Goal: Transaction & Acquisition: Purchase product/service

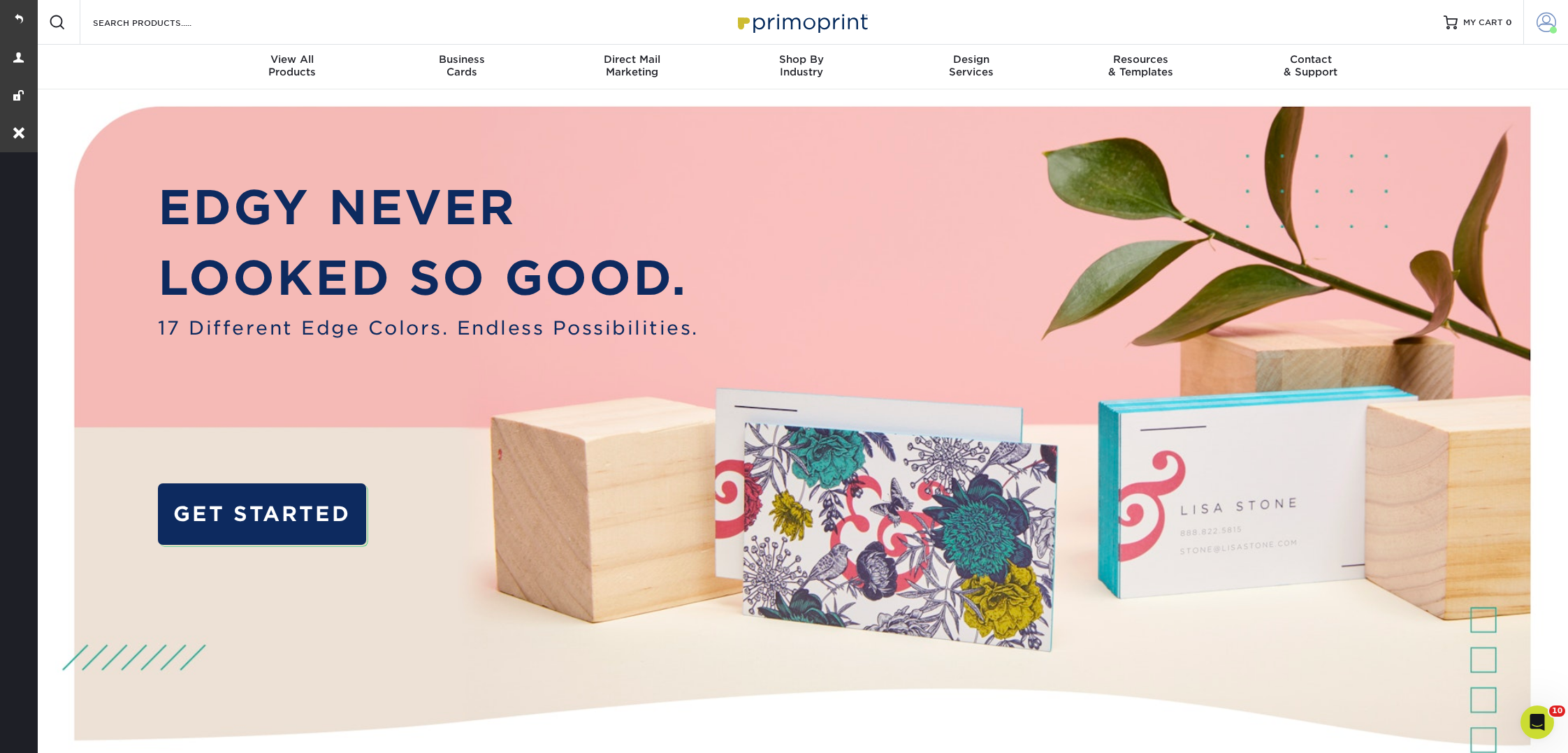
click at [1546, 31] on span at bounding box center [1546, 22] width 19 height 19
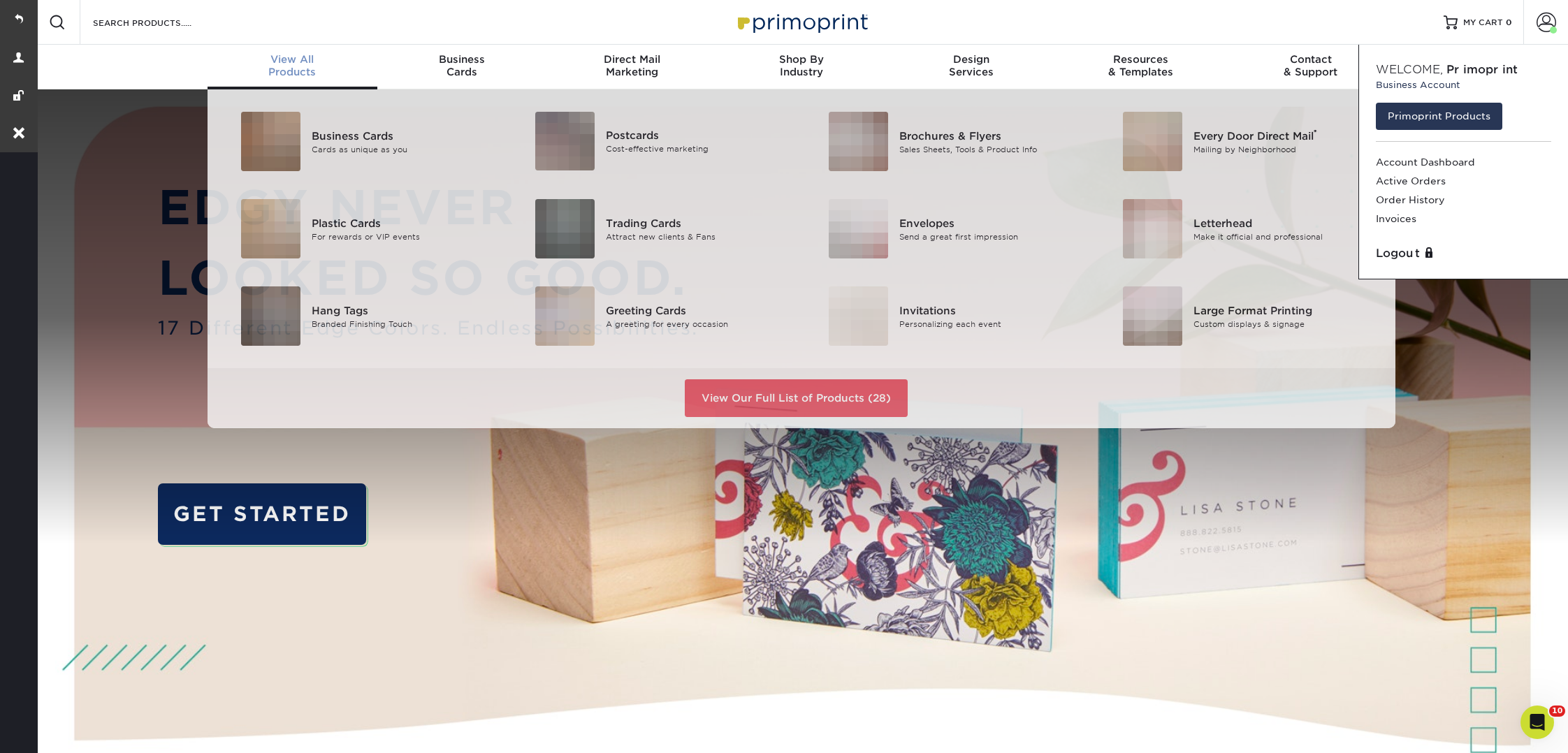
click at [292, 62] on span "View All" at bounding box center [292, 59] width 170 height 13
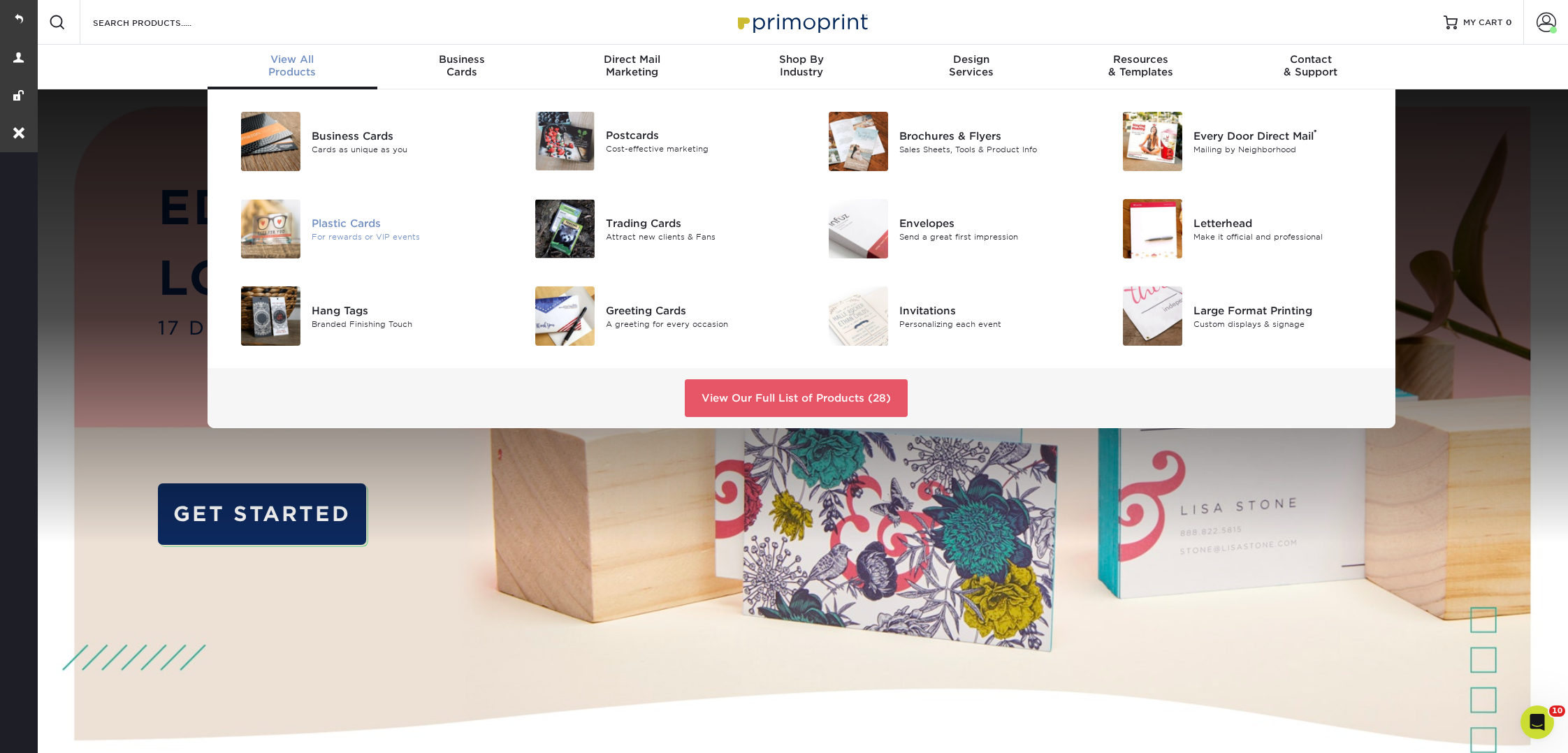
click at [316, 236] on div "For rewards or VIP events" at bounding box center [404, 237] width 185 height 12
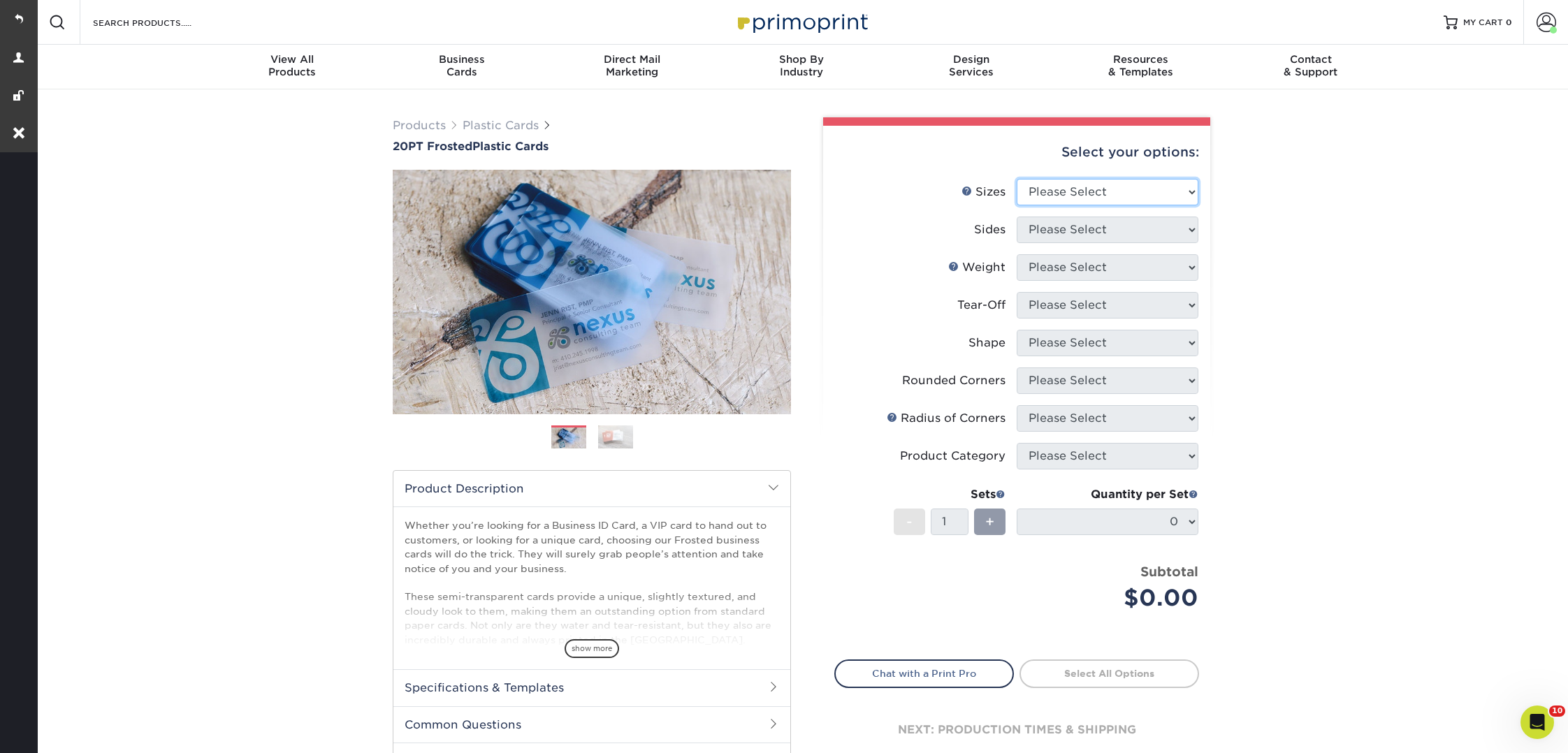
click at [1101, 200] on select "Please Select 2" x 3.5" 2" x 8" 2.12" x 3.375" 2.5" x 2.5" 4.25" x 6"" at bounding box center [1107, 192] width 181 height 26
select select "2.00x3.50"
click at [1016, 179] on select "Please Select 2" x 3.5" 2" x 8" 2.12" x 3.375" 2.5" x 2.5" 4.25" x 6"" at bounding box center [1107, 192] width 181 height 26
click at [1085, 254] on select "Please Select 20PTFR" at bounding box center [1107, 267] width 181 height 26
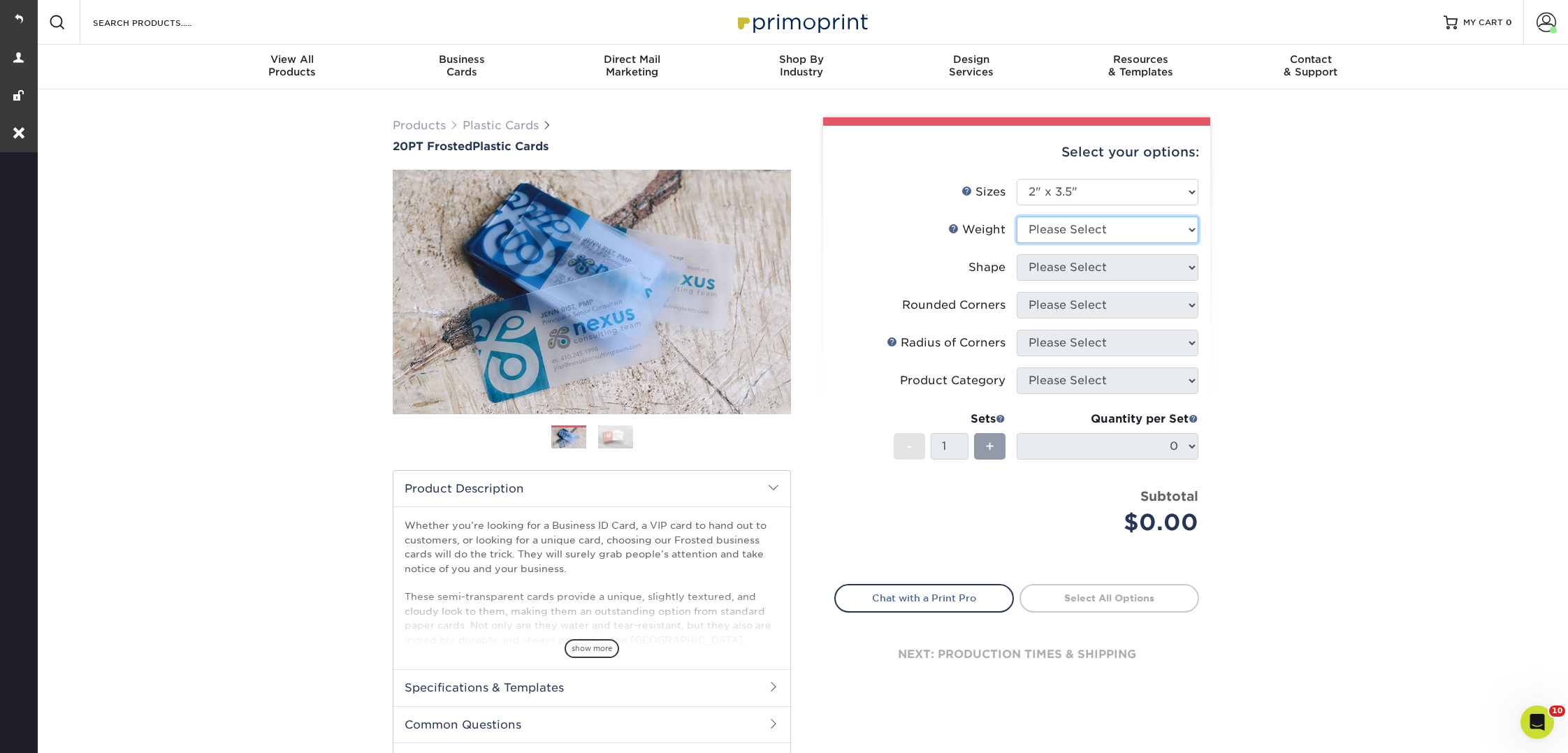
select select "20PT Frosted Plastic"
click at [1016, 217] on select "Please Select 20PT Frosted Plastic 20PT Frosted Plastic" at bounding box center [1107, 229] width 181 height 26
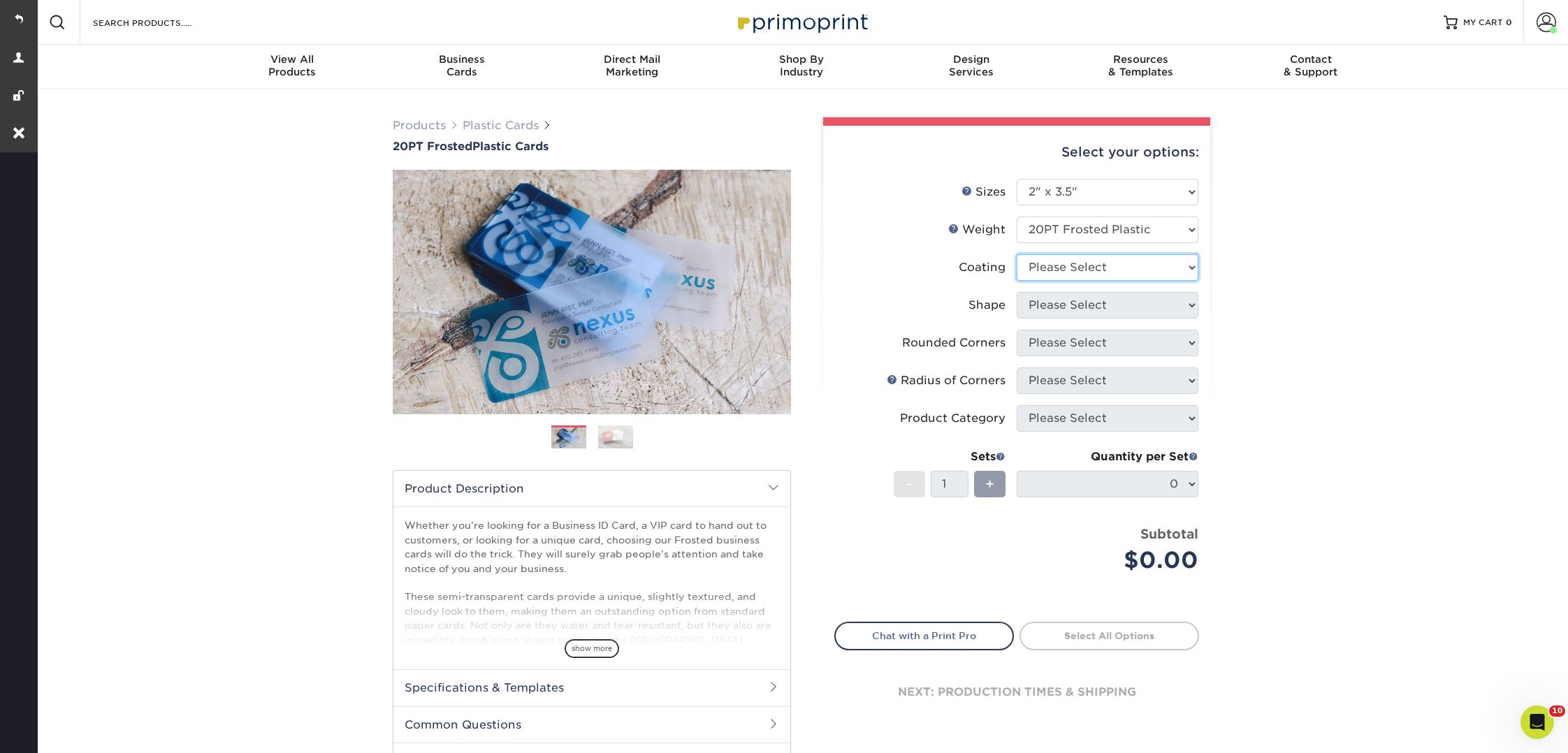
click at [1072, 267] on select at bounding box center [1107, 267] width 181 height 26
select select "3e7618de-abca-4bda-9f97-8b9129e913d8"
click at [1016, 254] on select at bounding box center [1107, 267] width 181 height 26
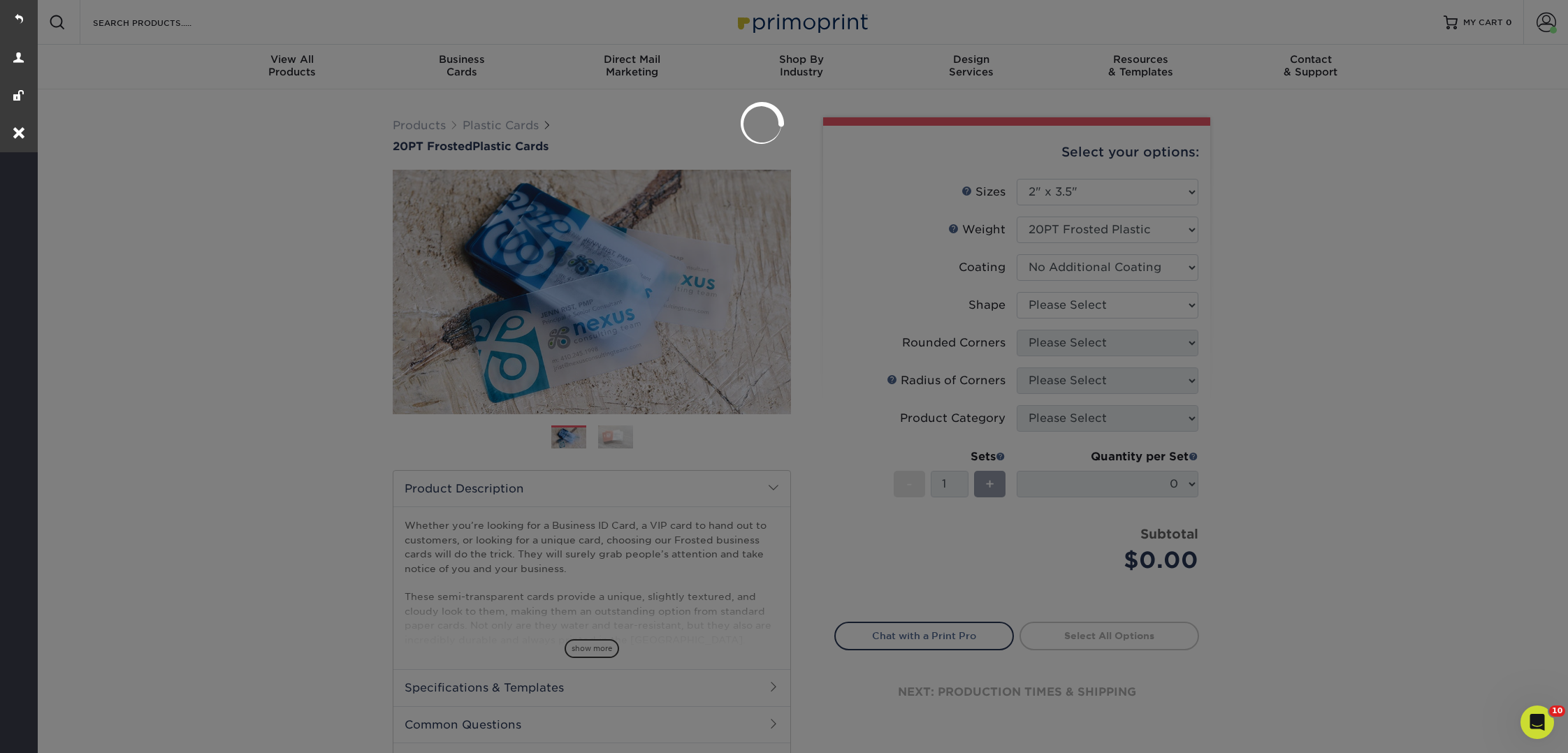
click at [1066, 306] on div at bounding box center [784, 376] width 1568 height 753
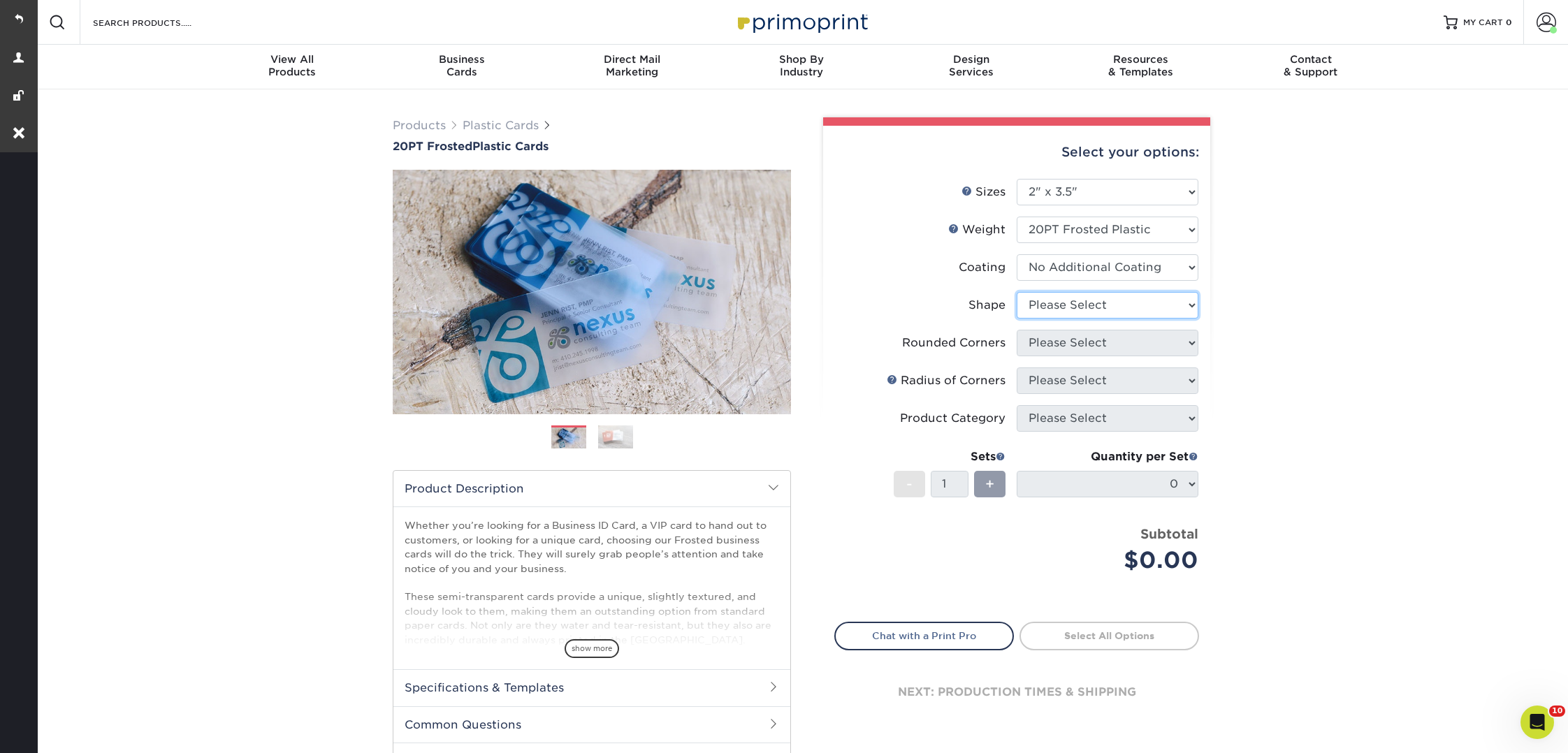
click at [1058, 295] on select "Please Select Oval Standard" at bounding box center [1107, 305] width 181 height 26
select select "oval"
click at [1016, 292] on select "Please Select Oval Standard" at bounding box center [1107, 305] width 181 height 26
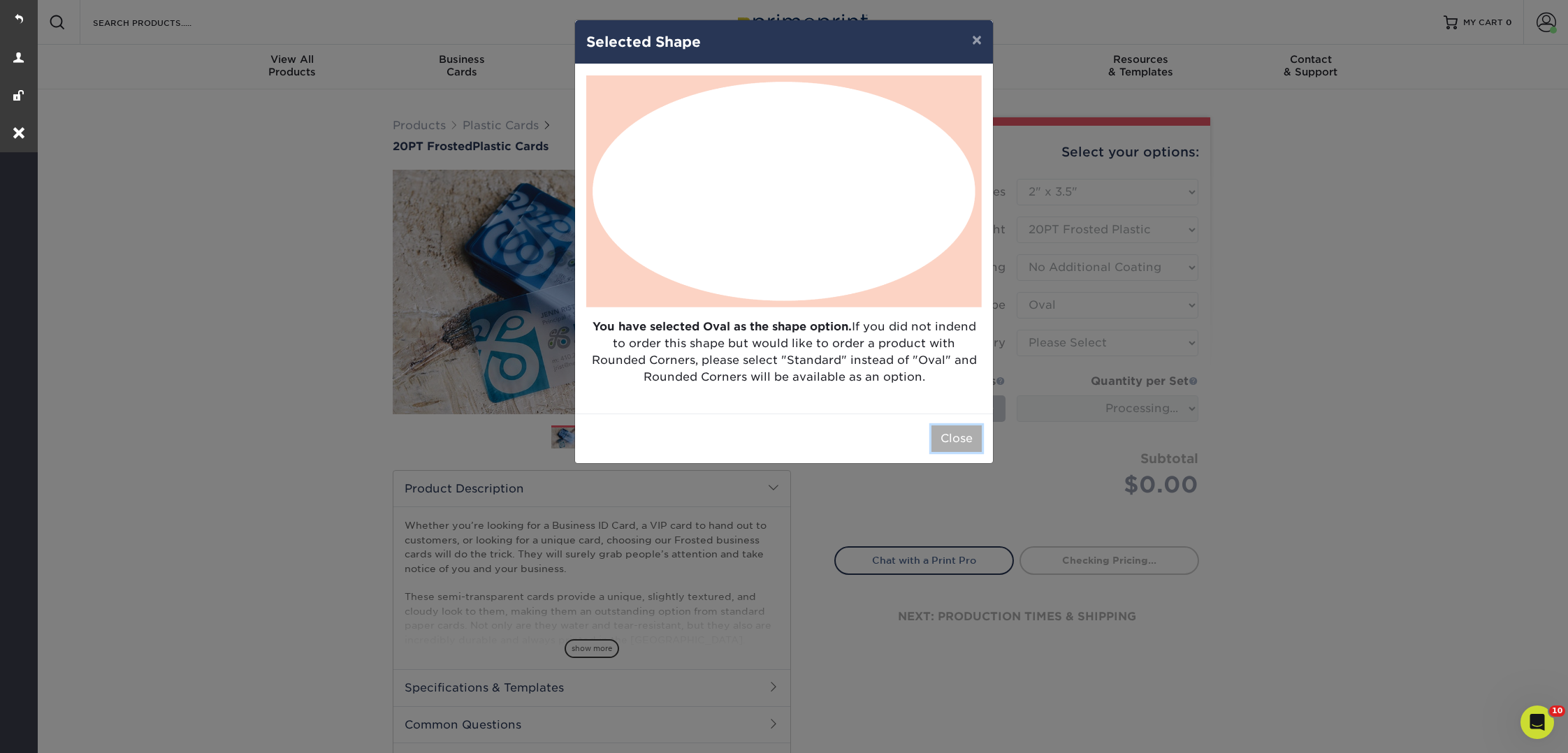
click at [960, 438] on button "Close" at bounding box center [956, 438] width 50 height 26
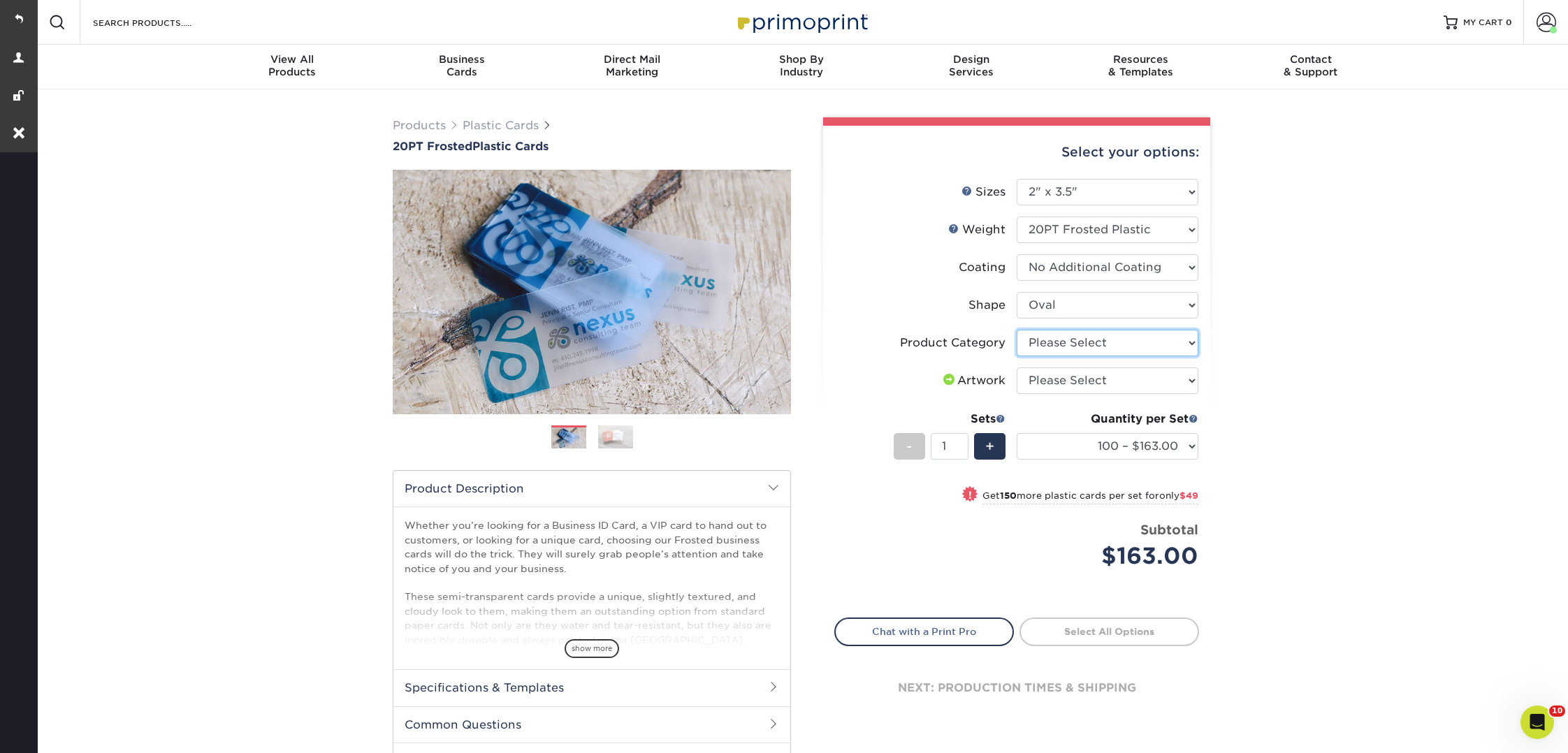
click at [1082, 336] on select "Please Select Business Cards" at bounding box center [1107, 342] width 181 height 26
select select "3b5148f1-0588-4f88-a218-97bcfdce65c1"
click at [1016, 330] on select "Please Select Business Cards" at bounding box center [1107, 342] width 181 height 26
click at [1124, 379] on select "Please Select I will upload files I need a design - $100" at bounding box center [1107, 380] width 181 height 26
select select "upload"
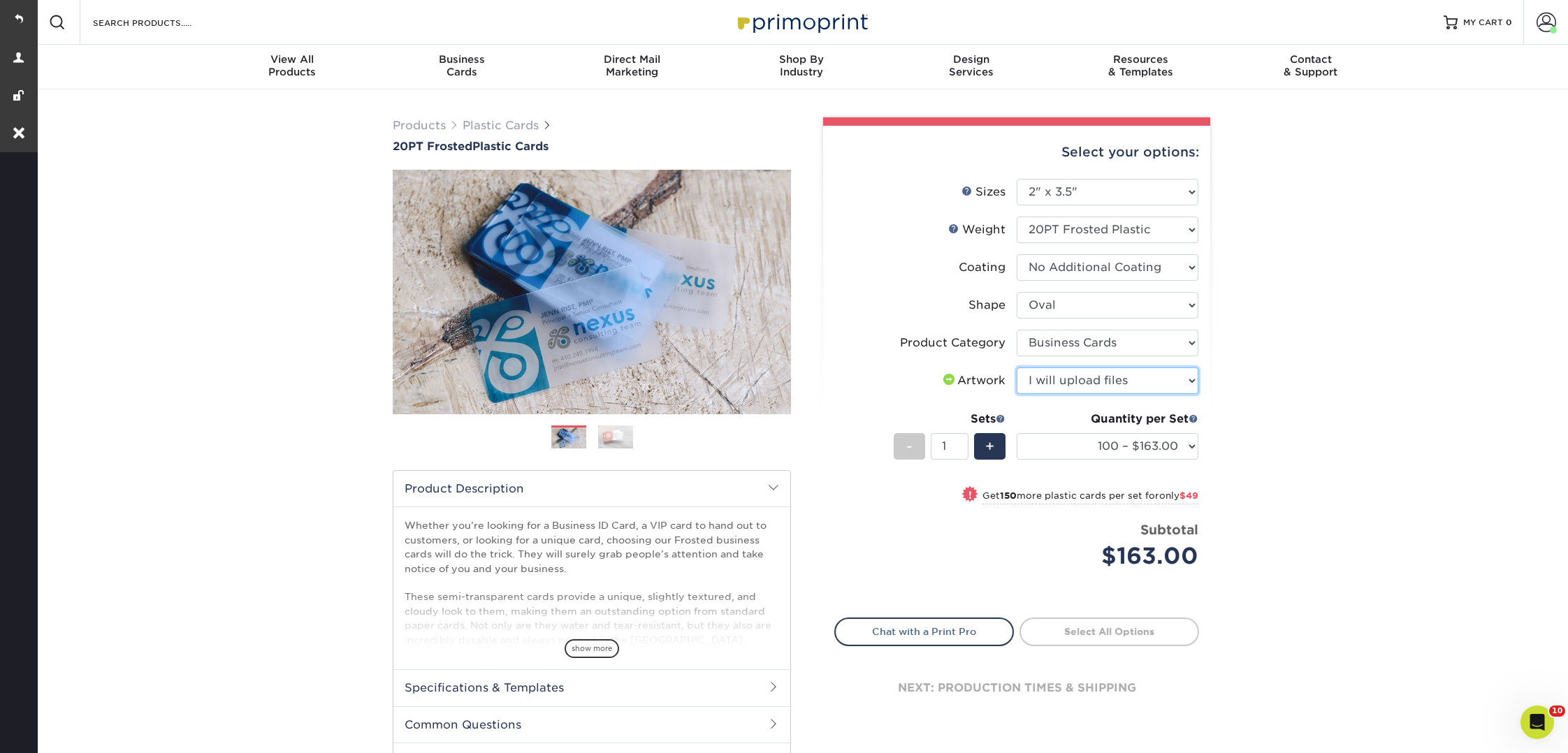
click at [1016, 367] on select "Please Select I will upload files I need a design - $100" at bounding box center [1107, 380] width 181 height 26
click at [1107, 629] on link "Proceed to Shipping" at bounding box center [1109, 630] width 180 height 25
type input "Set 1"
select select "5513e666-33d3-4636-9683-f0a777116e26"
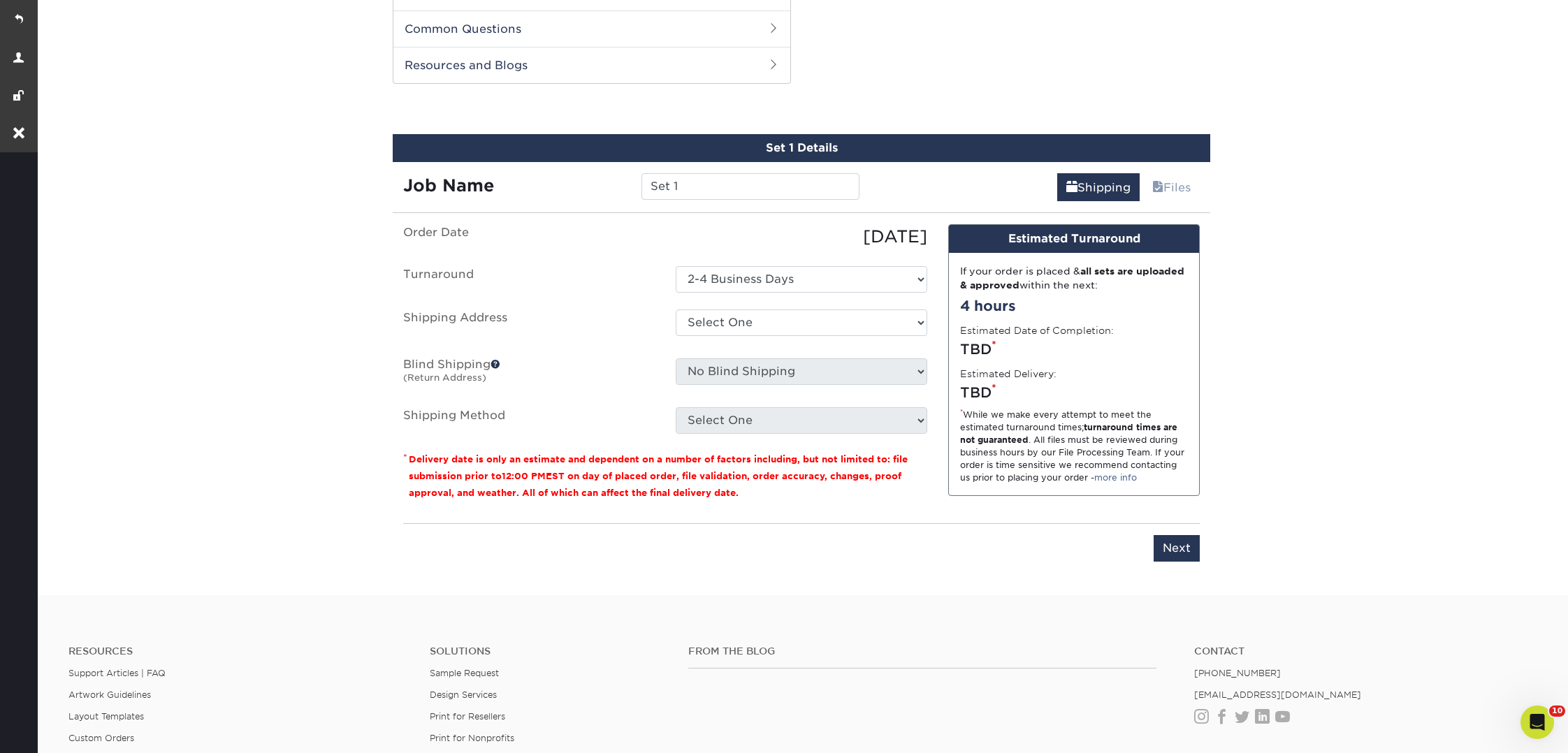
scroll to position [710, 0]
